Goal: Task Accomplishment & Management: Manage account settings

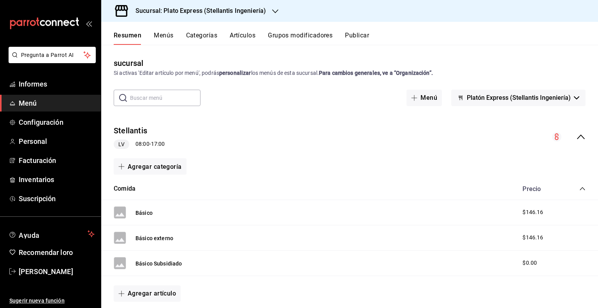
click at [266, 11] on div "Sucursal: Plato Express (Stellantis Ingeniería)" at bounding box center [194, 11] width 174 height 22
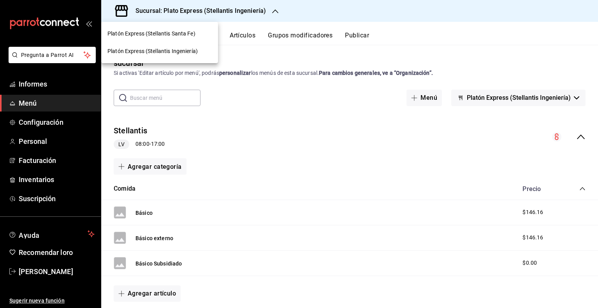
click at [192, 34] on font "Platón Express (Stellantis Santa Fe)" at bounding box center [151, 33] width 88 height 6
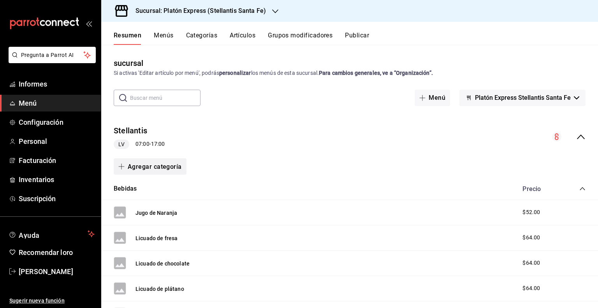
click at [170, 169] on font "Agregar categoría" at bounding box center [155, 166] width 54 height 7
click at [146, 204] on font "Categoría nueva" at bounding box center [143, 207] width 40 height 6
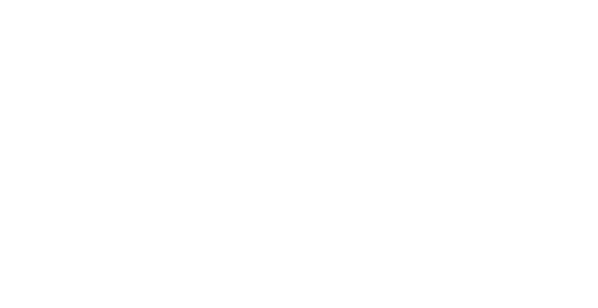
click at [323, 3] on html "Texto original Valora esta traducción Tu opinión servirá para ayudar a mejorar …" at bounding box center [299, 1] width 598 height 3
drag, startPoint x: 559, startPoint y: 0, endPoint x: 234, endPoint y: 207, distance: 385.1
click at [234, 3] on html "Texto original Valora esta traducción Tu opinión servirá para ayudar a mejorar …" at bounding box center [299, 1] width 598 height 3
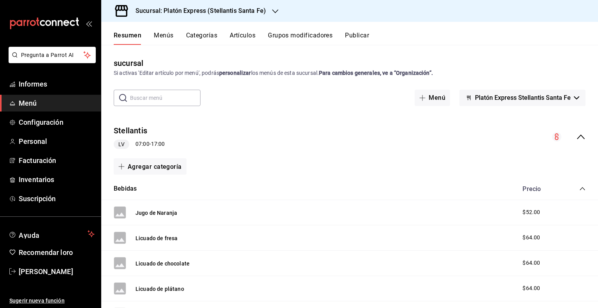
click at [267, 12] on div "Sucursal: Platón Express (Stellantis Santa Fe)" at bounding box center [194, 11] width 174 height 22
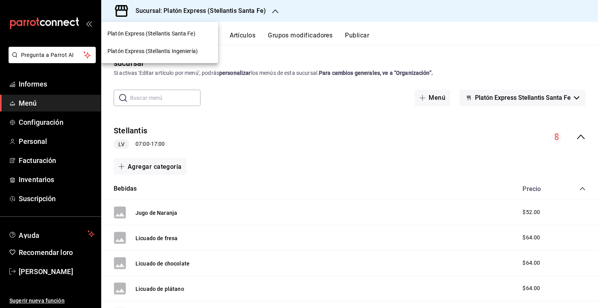
click at [172, 56] on div "Platón Express (Stellantis Ingeniería)" at bounding box center [159, 51] width 117 height 18
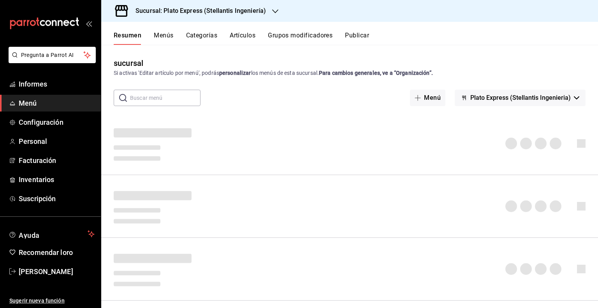
click at [253, 12] on font "Sucursal: Plato Express (Stellantis Ingeniería)" at bounding box center [200, 10] width 130 height 7
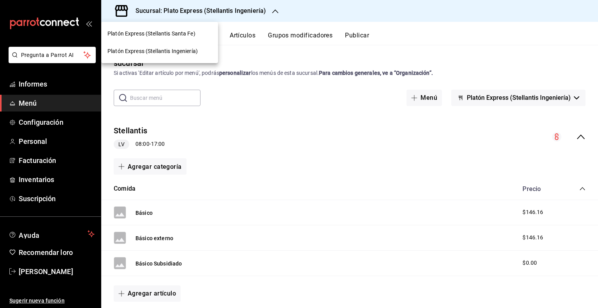
click at [190, 30] on font "Platón Express (Stellantis Santa Fe)" at bounding box center [151, 33] width 88 height 6
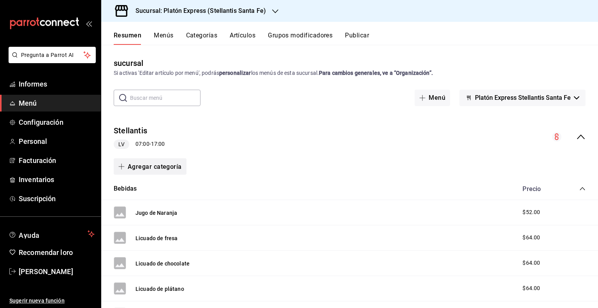
click at [164, 172] on button "Agregar categoría" at bounding box center [150, 166] width 73 height 16
click at [163, 188] on font "Categoría existente" at bounding box center [147, 187] width 48 height 6
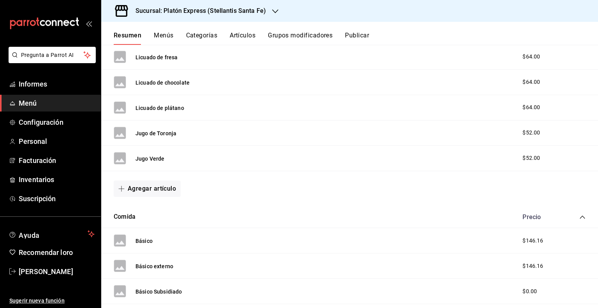
scroll to position [187, 0]
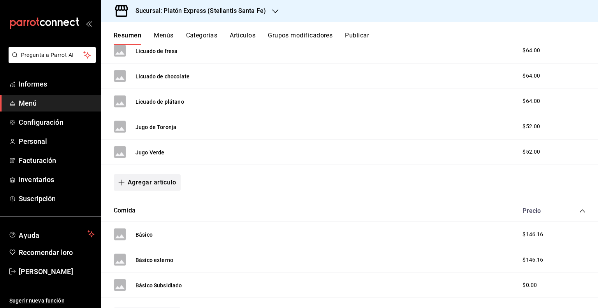
click at [168, 186] on button "Agregar artículo" at bounding box center [147, 182] width 67 height 16
click at [139, 224] on font "Artículo nuevo" at bounding box center [140, 223] width 35 height 6
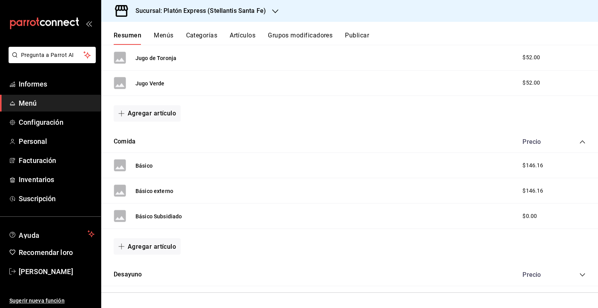
scroll to position [256, 0]
click at [580, 273] on icon "colapsar-categoría-fila" at bounding box center [582, 274] width 5 height 3
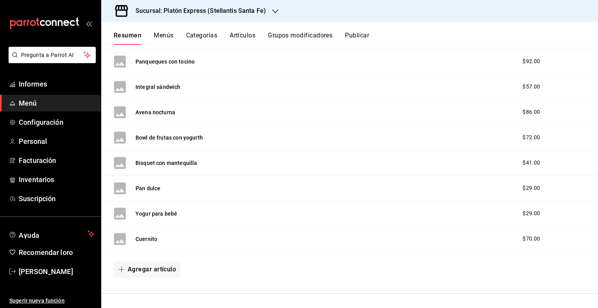
scroll to position [543, 0]
click at [165, 270] on font "Agregar artículo" at bounding box center [152, 268] width 48 height 7
click at [146, 284] on font "Artículo nuevo" at bounding box center [140, 288] width 35 height 9
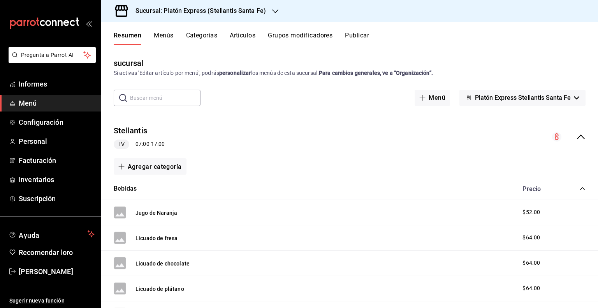
click at [178, 223] on div "Jugo de Naranja $52.00" at bounding box center [349, 212] width 497 height 25
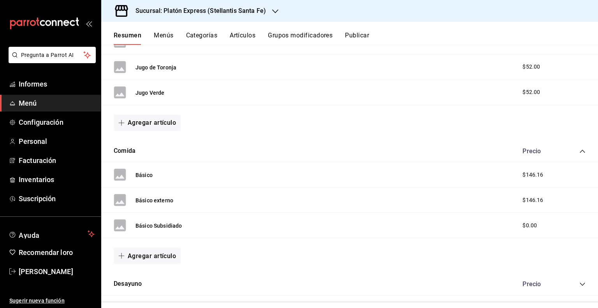
scroll to position [256, 0]
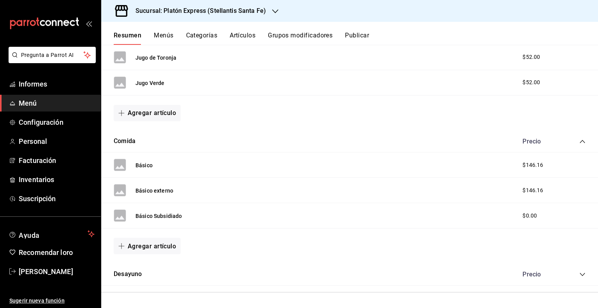
click at [579, 274] on icon "colapsar-categoría-fila" at bounding box center [582, 274] width 6 height 6
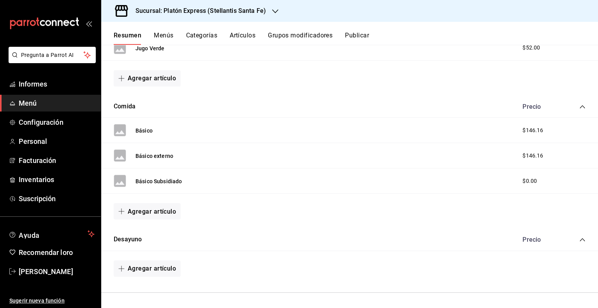
scroll to position [291, 0]
click at [156, 270] on font "Agregar artículo" at bounding box center [152, 267] width 48 height 7
click at [141, 288] on font "Artículo nuevo" at bounding box center [140, 288] width 35 height 6
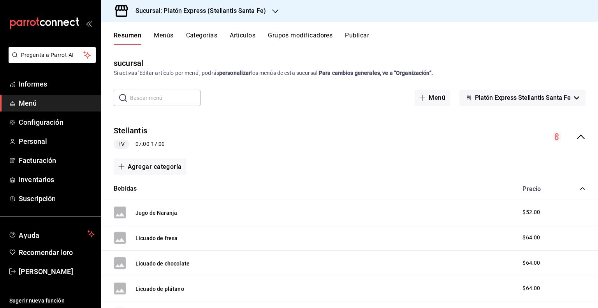
click at [552, 137] on circle "colapsar-fila-del-menú" at bounding box center [556, 136] width 9 height 9
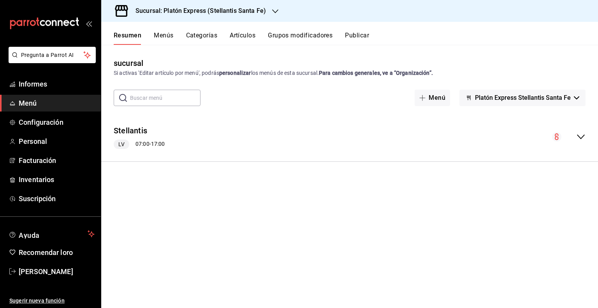
click at [550, 137] on div "Stellantis LV 07:00 - 17:00" at bounding box center [349, 136] width 497 height 37
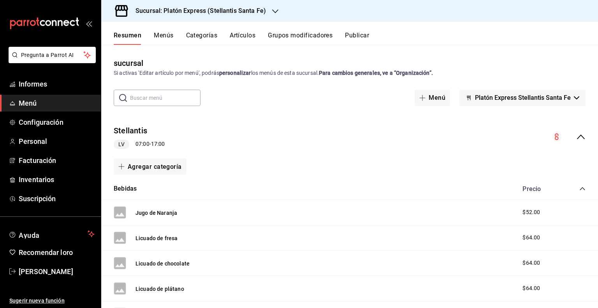
click at [567, 97] on button "Platón Express Stellantis Santa Fe" at bounding box center [522, 98] width 126 height 16
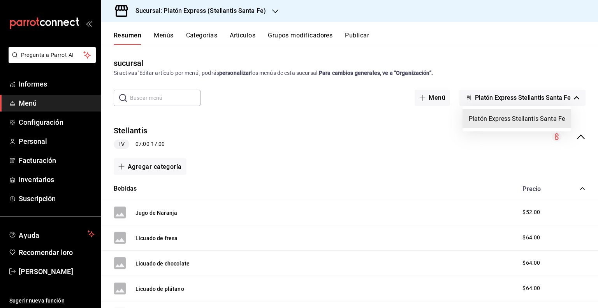
click at [266, 180] on div at bounding box center [299, 154] width 598 height 308
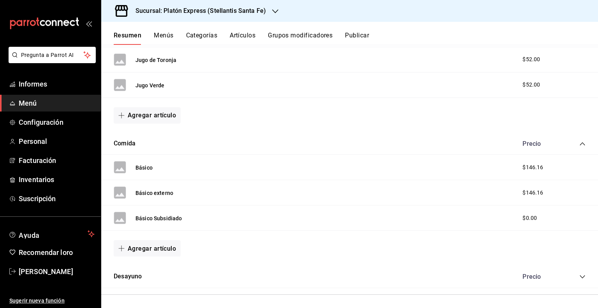
scroll to position [256, 0]
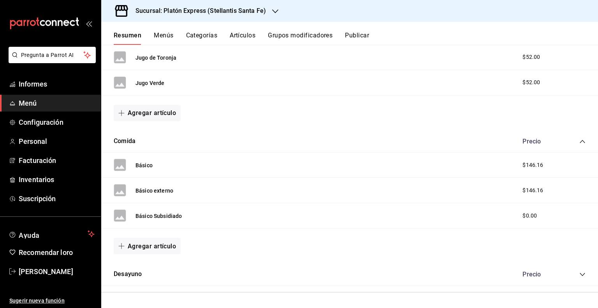
click at [573, 277] on div "Precio" at bounding box center [550, 273] width 71 height 7
click at [579, 276] on icon "colapsar-categoría-fila" at bounding box center [582, 274] width 6 height 6
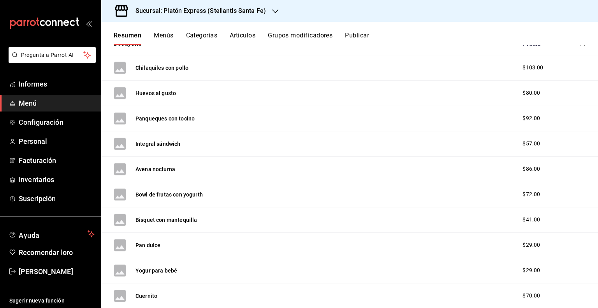
scroll to position [543, 0]
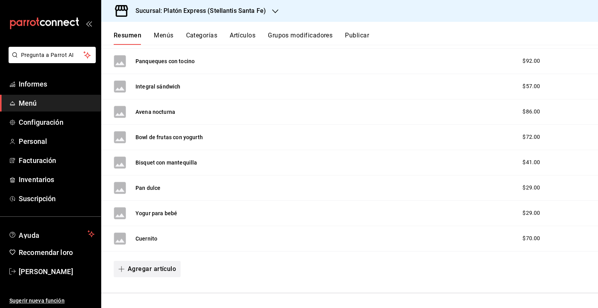
click at [123, 267] on icon "button" at bounding box center [121, 269] width 6 height 6
click at [149, 284] on li "Artículo nuevo" at bounding box center [144, 288] width 61 height 19
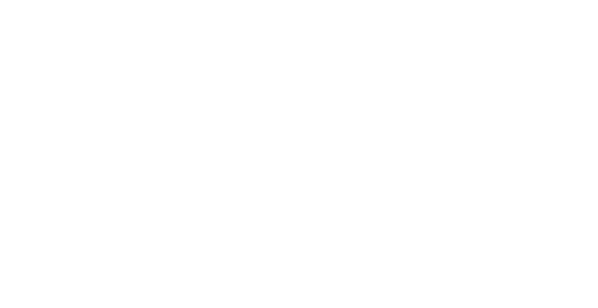
click at [149, 3] on html "Texto original Valora esta traducción Tu opinión servirá para ayudar a mejorar …" at bounding box center [299, 1] width 598 height 3
click at [168, 3] on html "Texto original Valora esta traducción Tu opinión servirá para ayudar a mejorar …" at bounding box center [299, 1] width 598 height 3
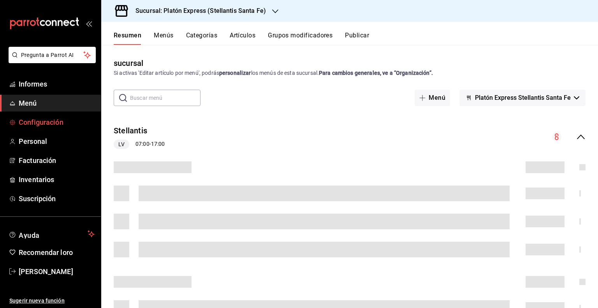
click at [62, 122] on font "Configuración" at bounding box center [41, 122] width 45 height 8
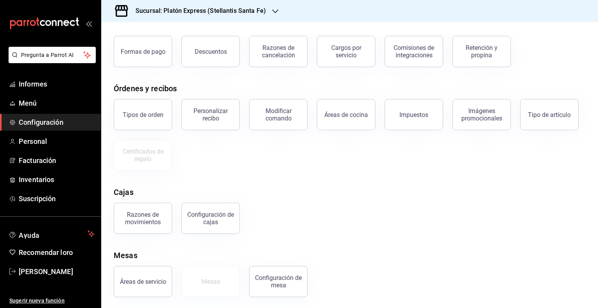
scroll to position [47, 0]
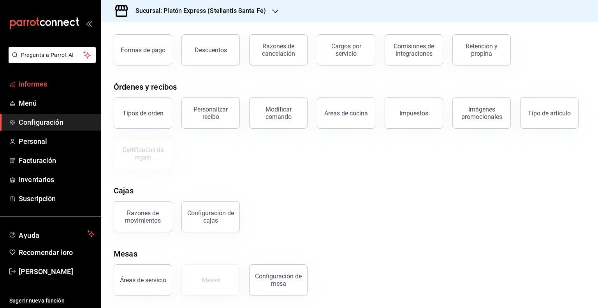
click at [32, 78] on link "Informes" at bounding box center [50, 84] width 101 height 17
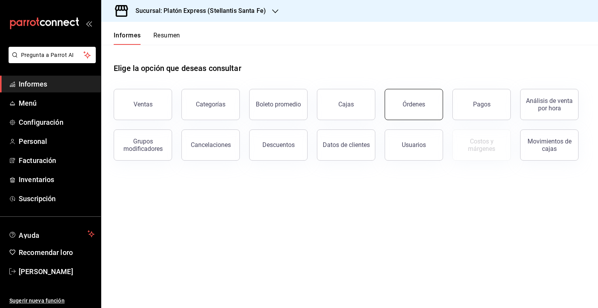
click at [418, 105] on font "Órdenes" at bounding box center [414, 103] width 23 height 7
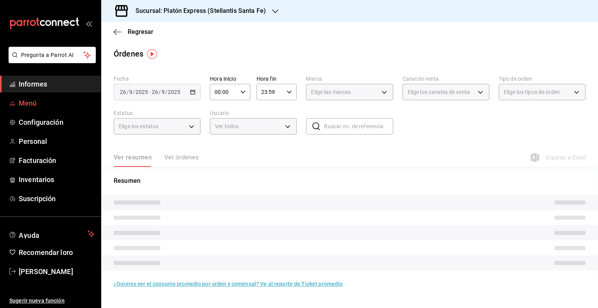
click at [51, 105] on span "Menú" at bounding box center [57, 103] width 76 height 11
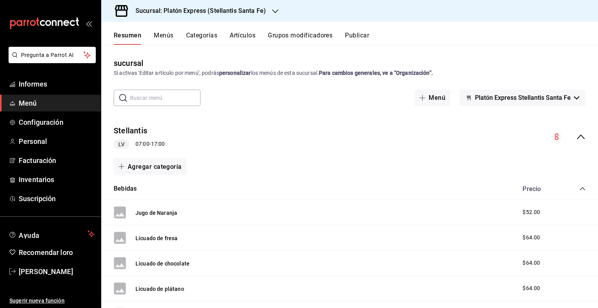
click at [591, 213] on div "Jugo de Naranja $52.00" at bounding box center [349, 212] width 497 height 25
click at [444, 37] on div "Resumen Menús Categorías Artículos Grupos modificadores Publicar" at bounding box center [356, 38] width 484 height 14
click at [258, 185] on div "Bebidas Precio" at bounding box center [349, 189] width 497 height 22
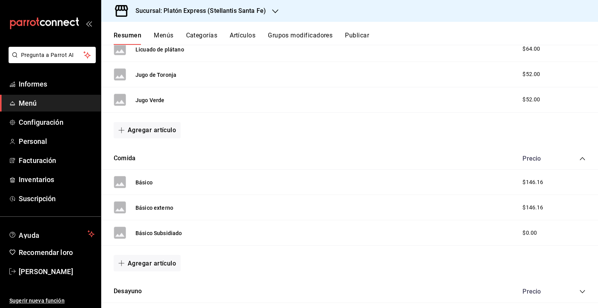
scroll to position [256, 0]
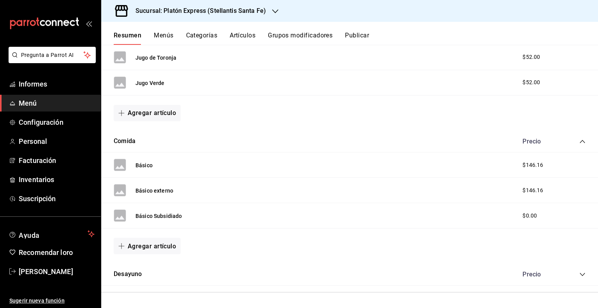
click at [578, 269] on div "Desayuno Precio" at bounding box center [349, 274] width 497 height 22
click at [579, 271] on icon "colapsar-categoría-fila" at bounding box center [582, 274] width 6 height 6
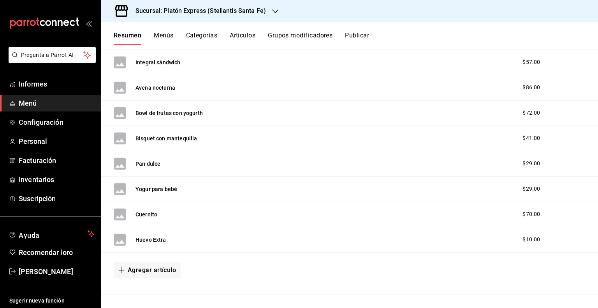
scroll to position [568, 0]
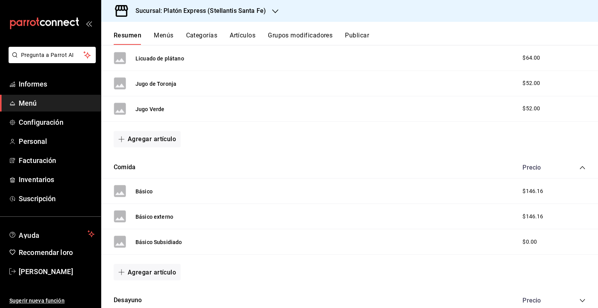
scroll to position [254, 0]
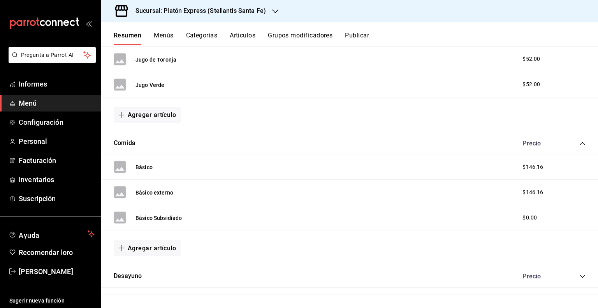
click at [579, 278] on icon "colapsar-categoría-fila" at bounding box center [582, 276] width 6 height 6
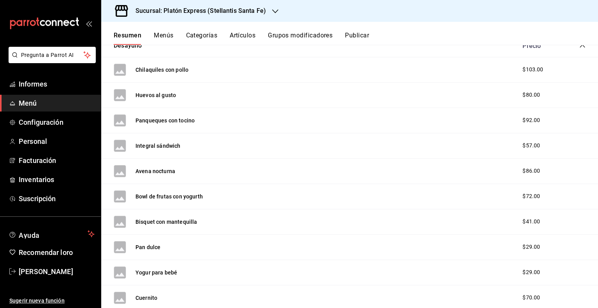
scroll to position [568, 0]
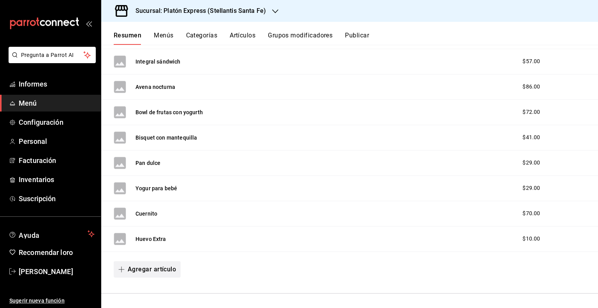
drag, startPoint x: 146, startPoint y: 235, endPoint x: 128, endPoint y: 266, distance: 36.3
click at [128, 266] on font "Agregar artículo" at bounding box center [152, 268] width 48 height 7
click at [165, 266] on font "Artículo existente" at bounding box center [144, 269] width 42 height 6
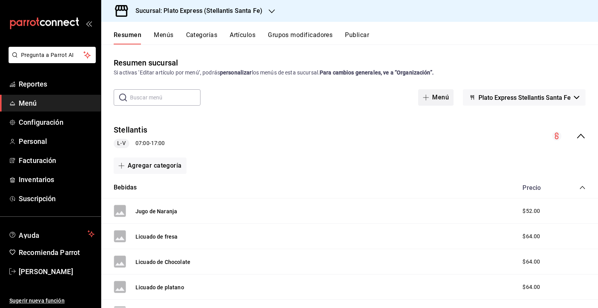
click at [433, 96] on button "Menú" at bounding box center [435, 97] width 35 height 16
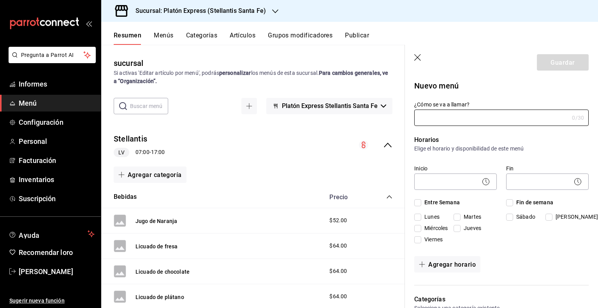
type input "1758905998414"
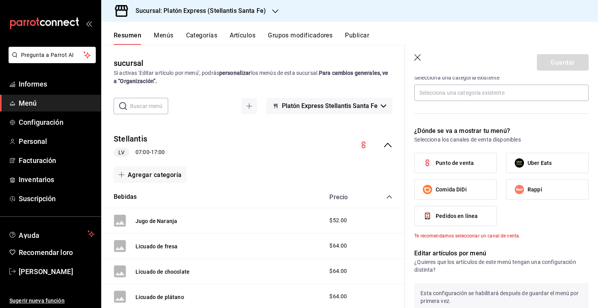
click at [418, 59] on icon "button" at bounding box center [418, 58] width 8 height 8
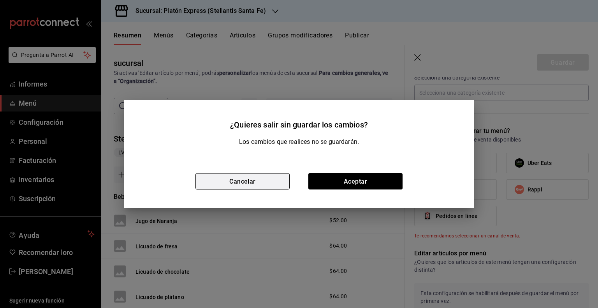
click at [261, 177] on button "Cancelar" at bounding box center [242, 181] width 94 height 16
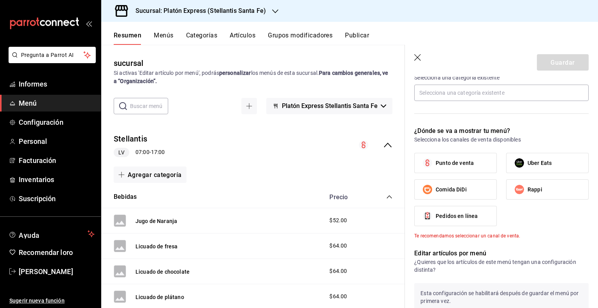
click at [424, 56] on header "Guardar" at bounding box center [501, 61] width 193 height 32
click at [414, 57] on icon "button" at bounding box center [418, 58] width 8 height 8
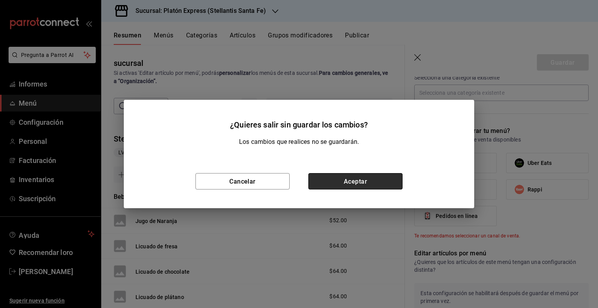
click at [360, 180] on font "Aceptar" at bounding box center [355, 180] width 23 height 7
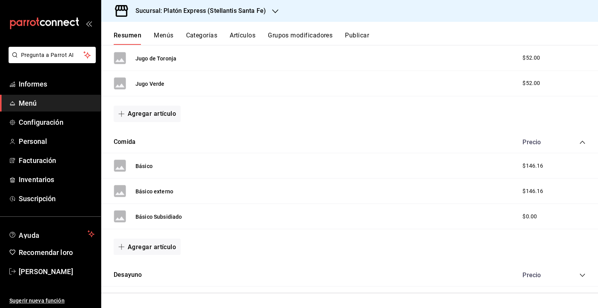
scroll to position [250, 0]
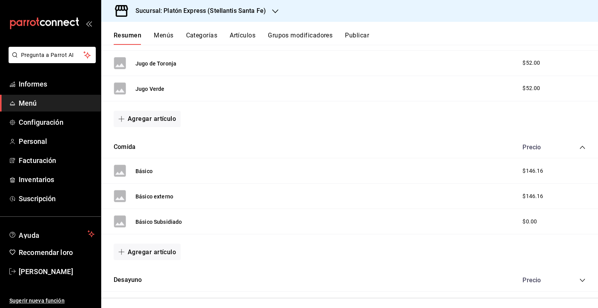
click at [579, 280] on icon "colapsar-categoría-fila" at bounding box center [582, 280] width 6 height 6
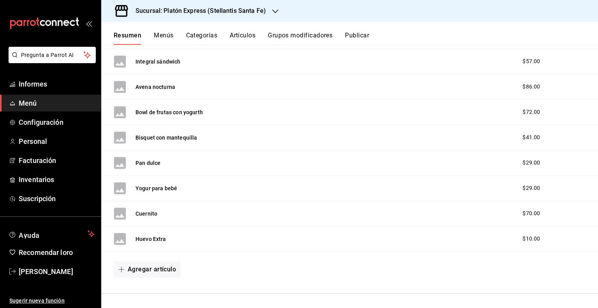
scroll to position [568, 0]
click at [247, 37] on font "Artículos" at bounding box center [243, 35] width 26 height 7
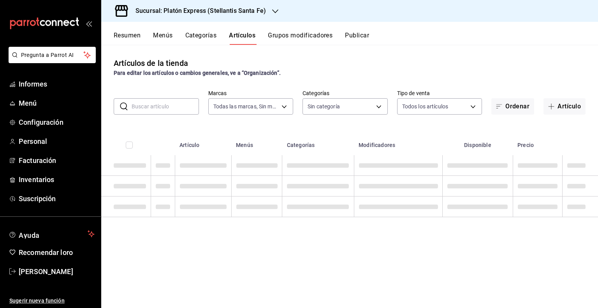
type input "361d5a15-3e70-4371-9032-c32599fcd072"
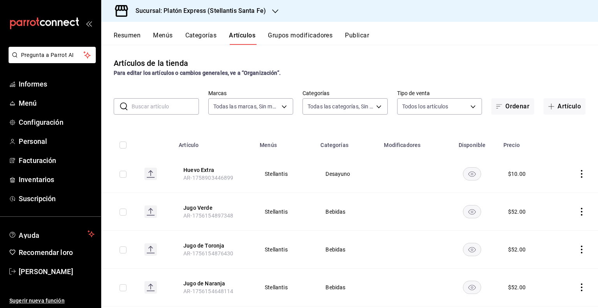
type input "e0889251-f114-464a-a0eb-9abf30a15b3c,b25a64f3-c8a4-4fb8-9301-3751756b3dea,1450c…"
click at [581, 173] on icon "comportamiento" at bounding box center [582, 174] width 2 height 8
